Goal: Navigation & Orientation: Find specific page/section

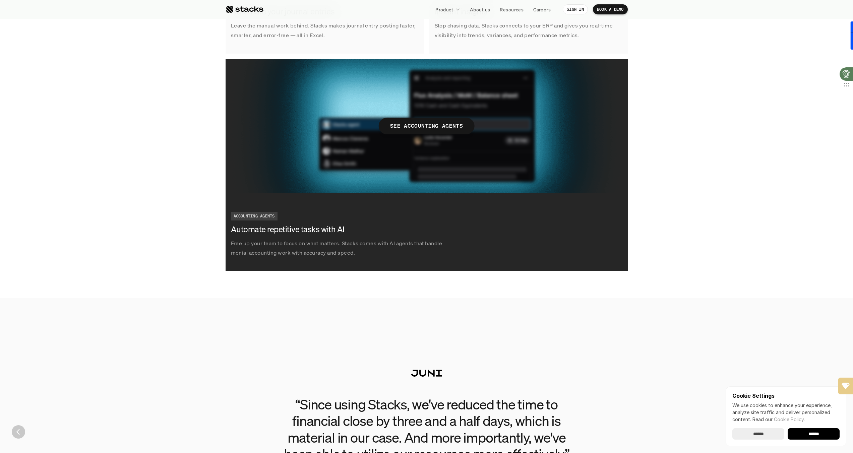
scroll to position [1196, 0]
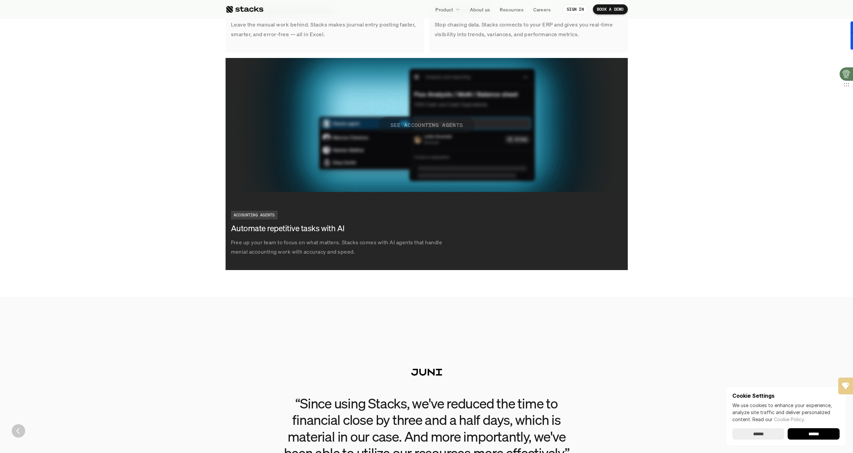
click at [403, 126] on p "SEE ACCOUNTING AGENTS" at bounding box center [426, 125] width 73 height 10
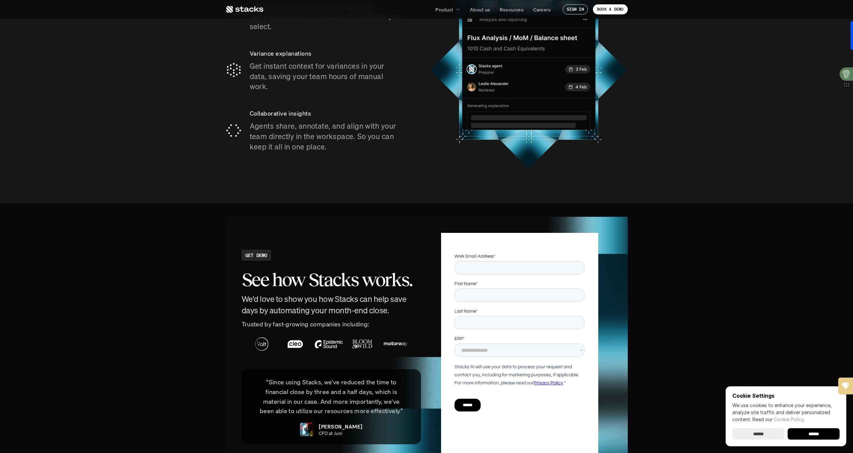
scroll to position [1466, 0]
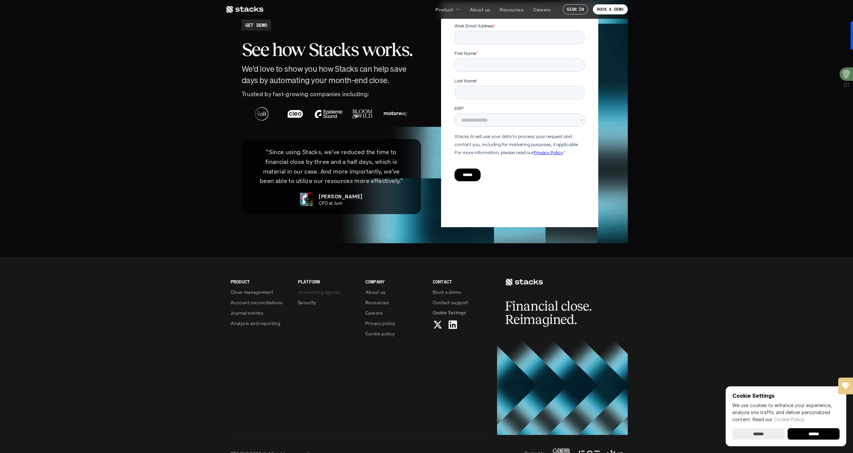
click at [312, 289] on p "Accounting agents" at bounding box center [319, 292] width 42 height 7
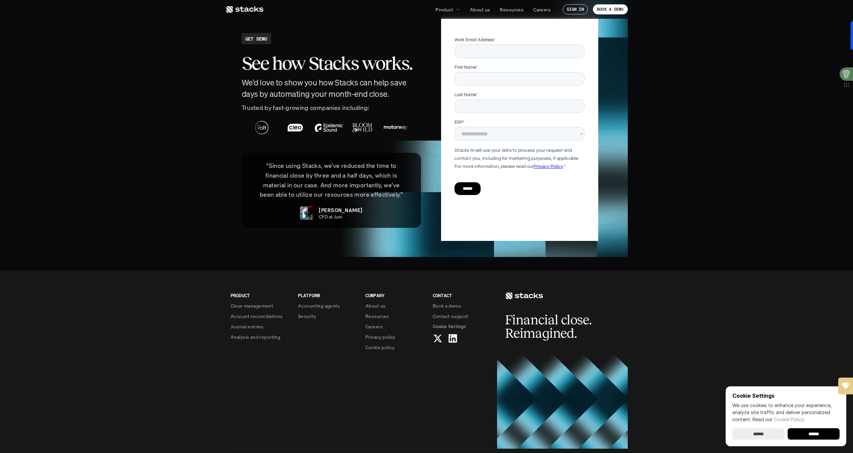
scroll to position [1469, 0]
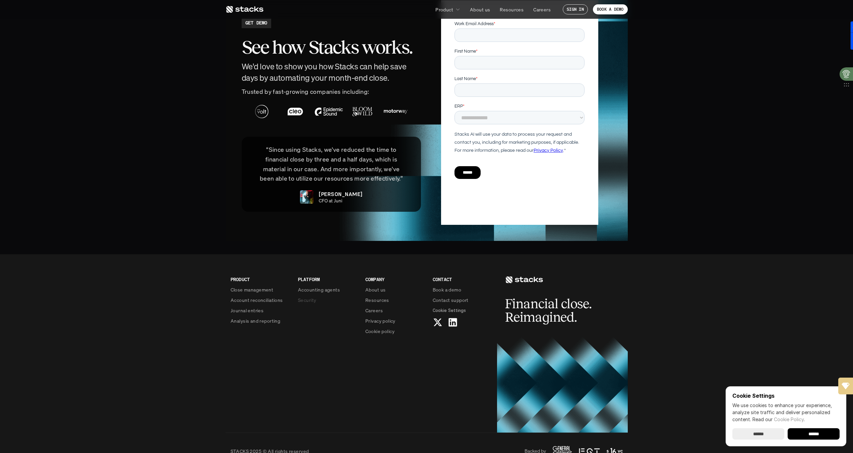
click at [313, 297] on p "Security" at bounding box center [307, 300] width 18 height 7
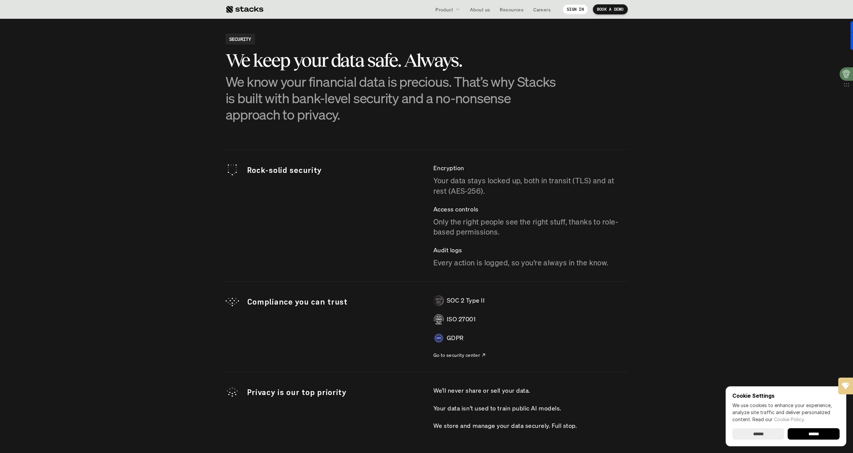
scroll to position [2271, 0]
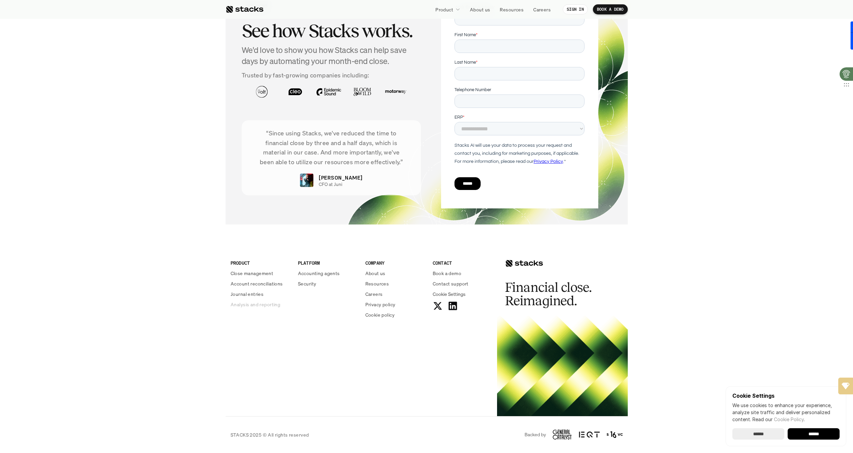
click at [261, 304] on p "Analysis and reporting" at bounding box center [256, 304] width 50 height 7
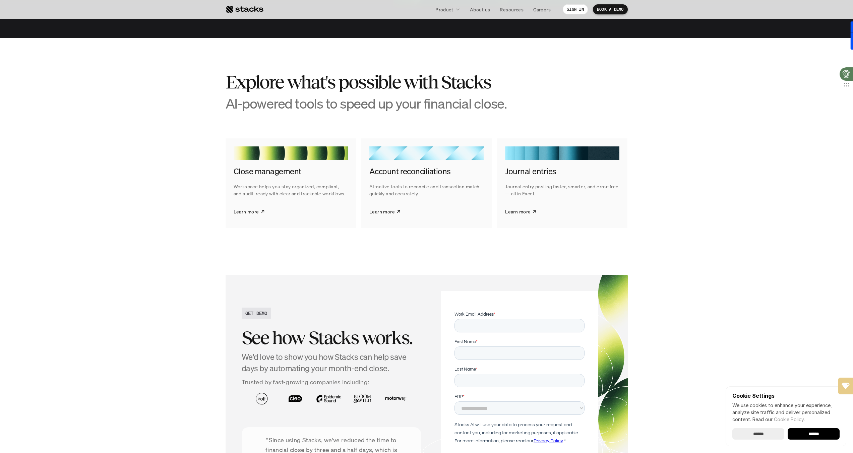
scroll to position [1583, 0]
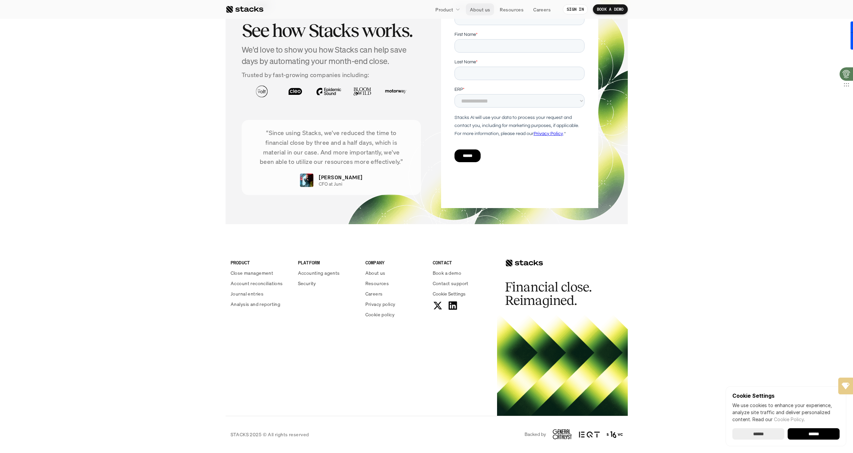
click at [485, 6] on p "About us" at bounding box center [480, 9] width 20 height 7
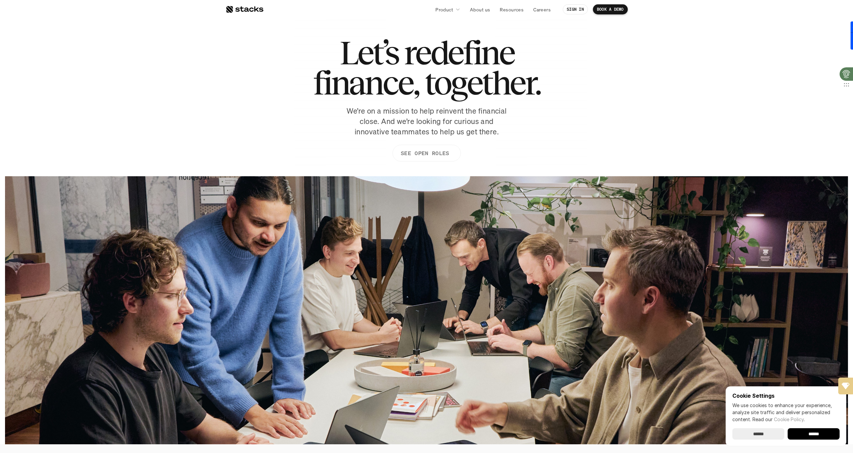
scroll to position [16, 0]
click at [422, 146] on link "SEE OPEN ROLES" at bounding box center [426, 152] width 68 height 17
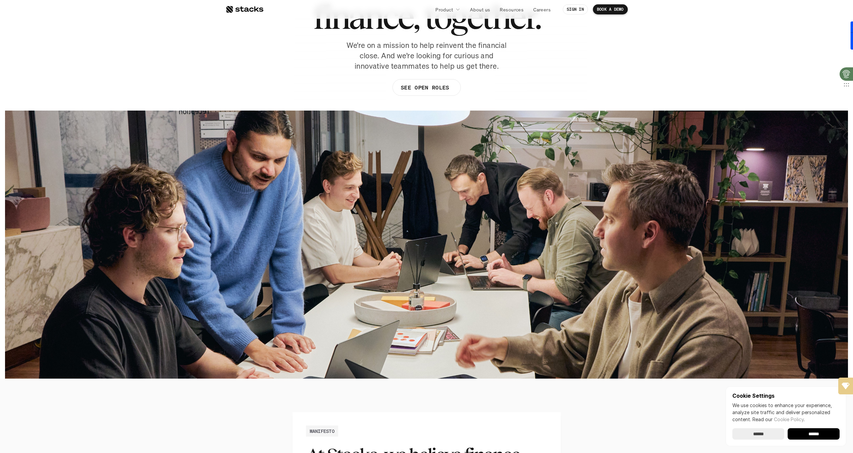
scroll to position [50, 0]
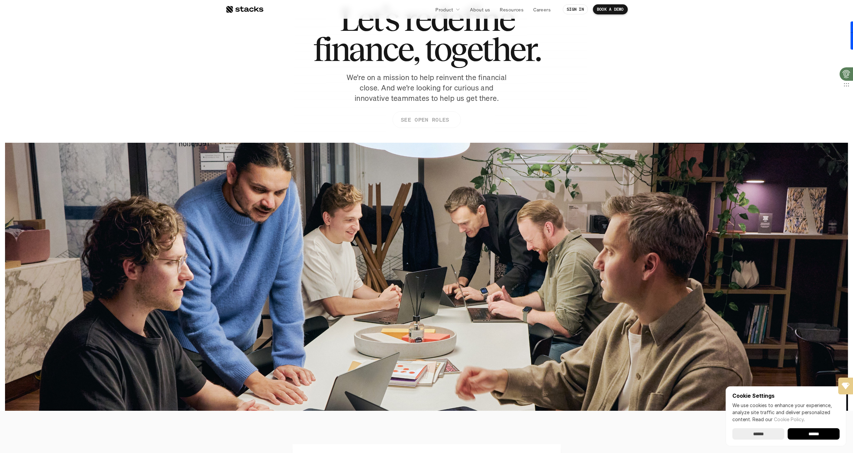
click at [413, 119] on p "SEE OPEN ROLES" at bounding box center [425, 120] width 48 height 10
